Goal: Information Seeking & Learning: Learn about a topic

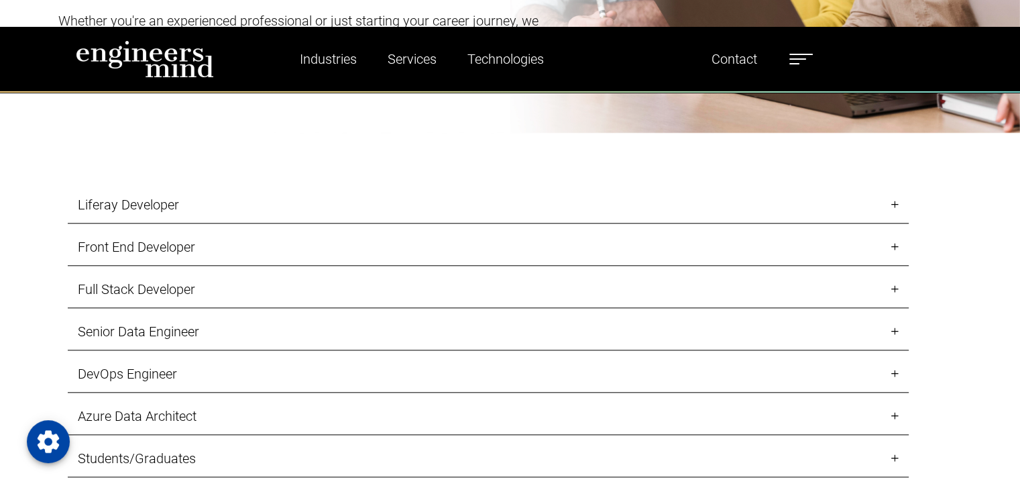
scroll to position [1353, 0]
click at [887, 270] on link "Full Stack Developer" at bounding box center [488, 288] width 841 height 37
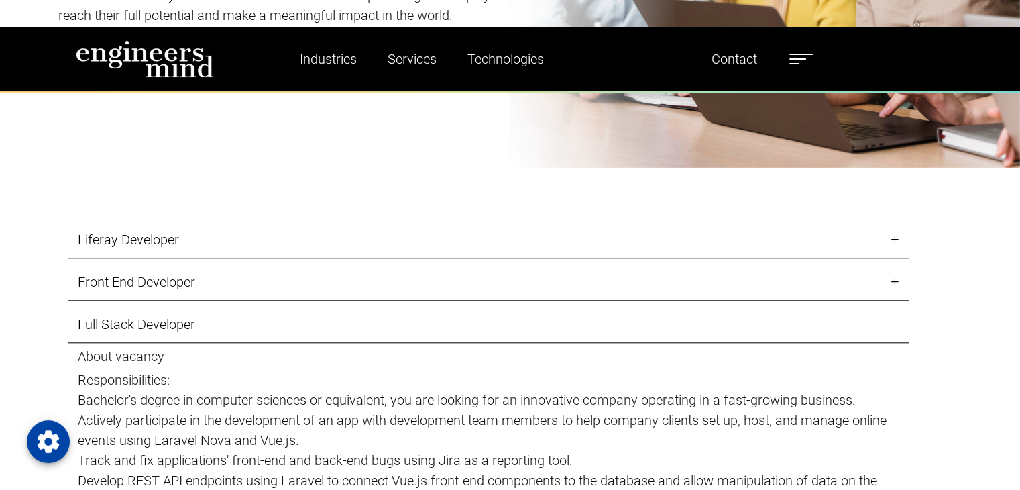
scroll to position [1305, 0]
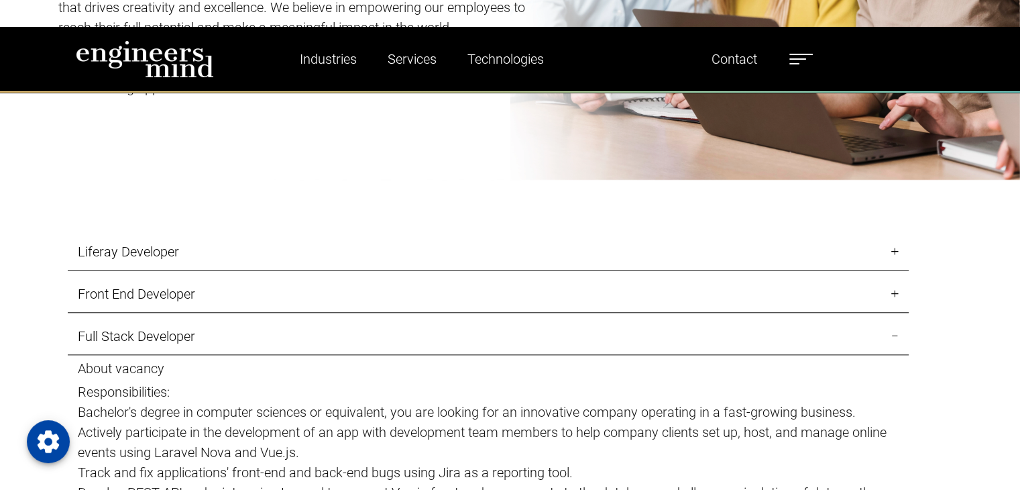
click at [893, 318] on link "Full Stack Developer" at bounding box center [488, 336] width 841 height 37
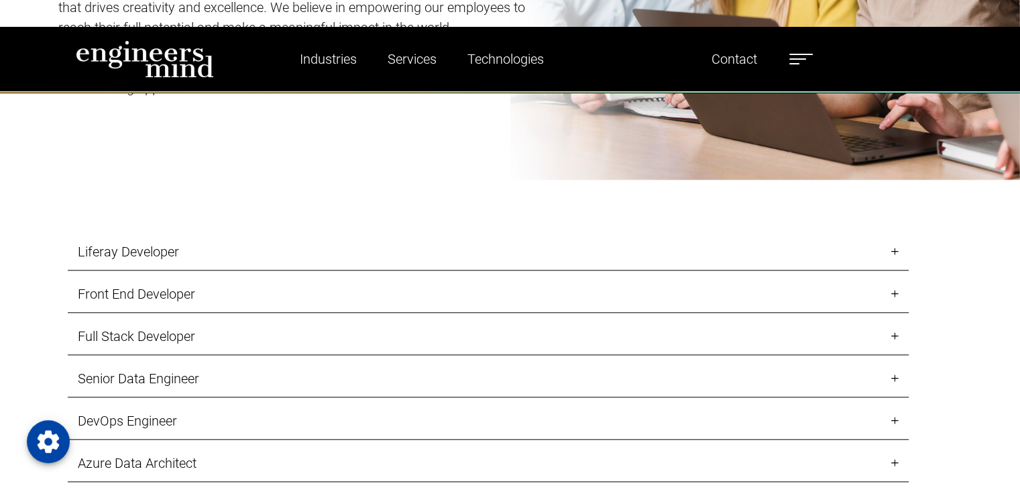
click at [898, 233] on link "Liferay Developer" at bounding box center [488, 251] width 841 height 37
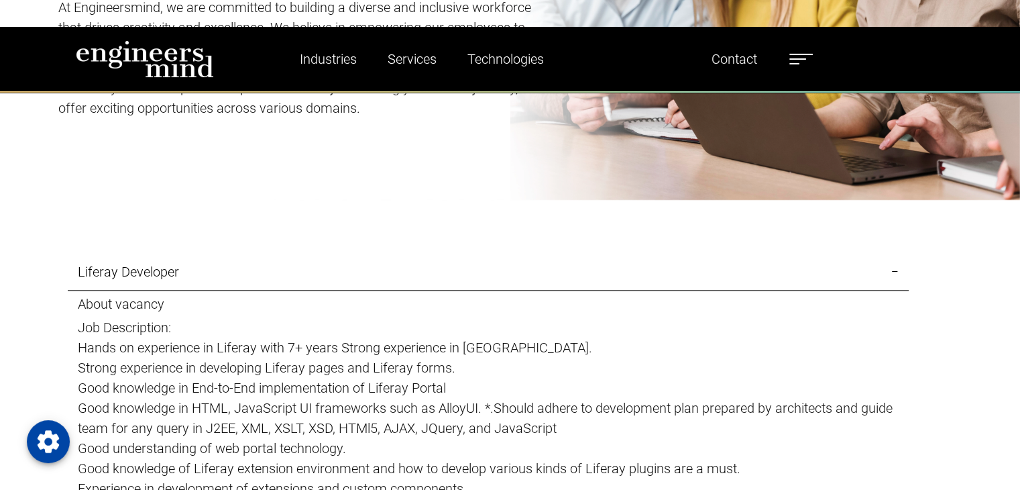
scroll to position [1284, 0]
click at [896, 254] on link "Liferay Developer" at bounding box center [488, 272] width 841 height 37
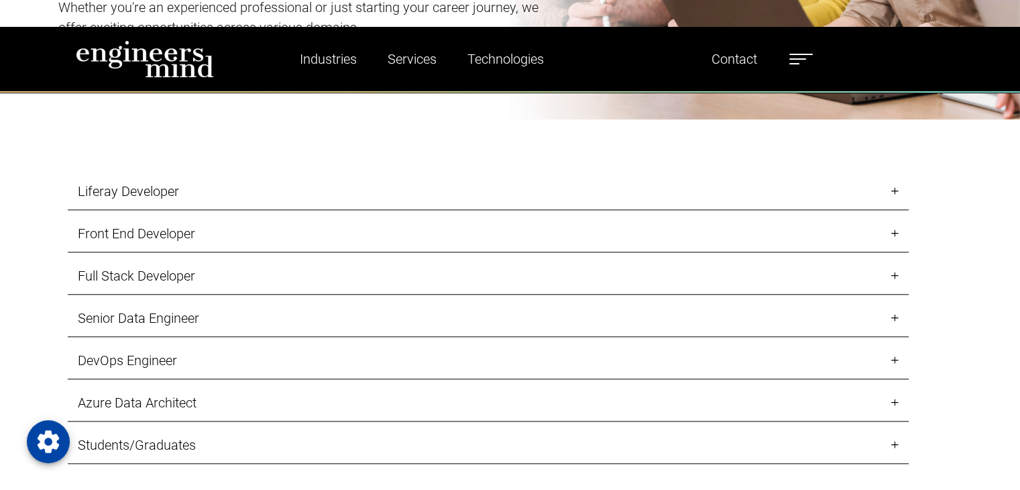
scroll to position [1367, 0]
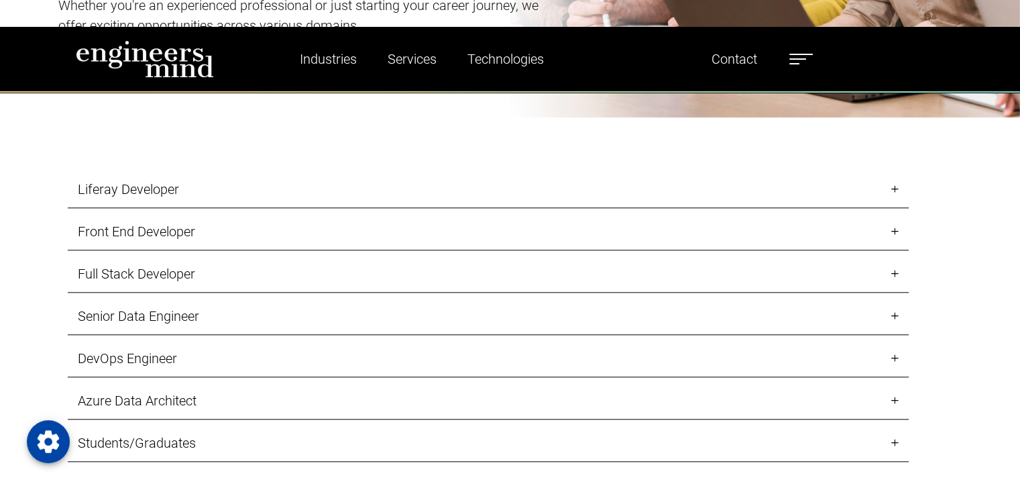
click at [899, 255] on link "Full Stack Developer" at bounding box center [488, 273] width 841 height 37
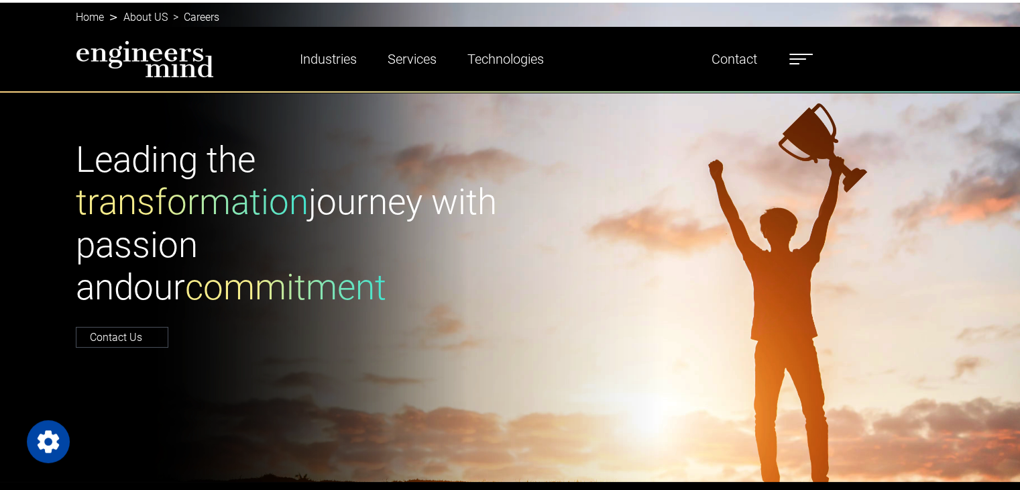
scroll to position [109, 0]
